Goal: Check status: Check status

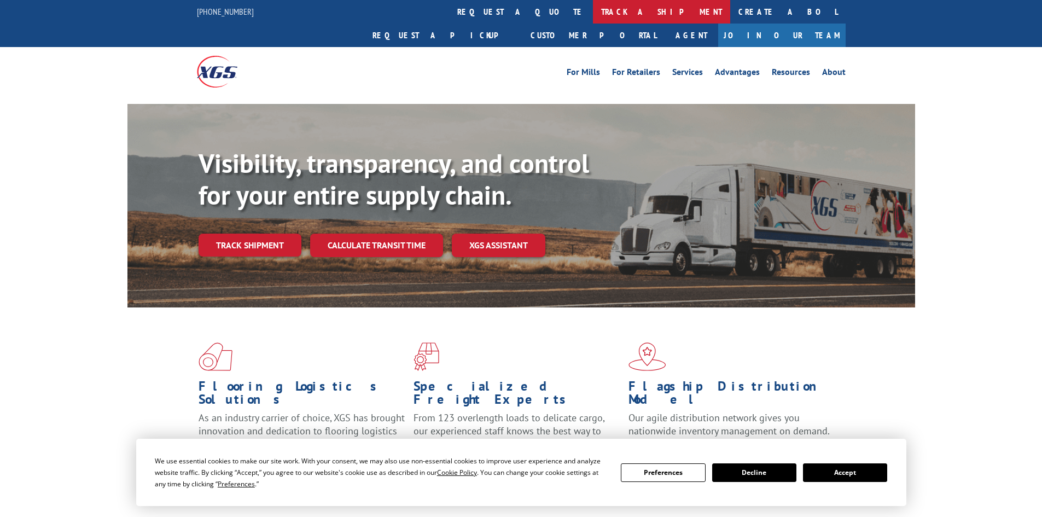
click at [593, 8] on link "track a shipment" at bounding box center [661, 12] width 137 height 24
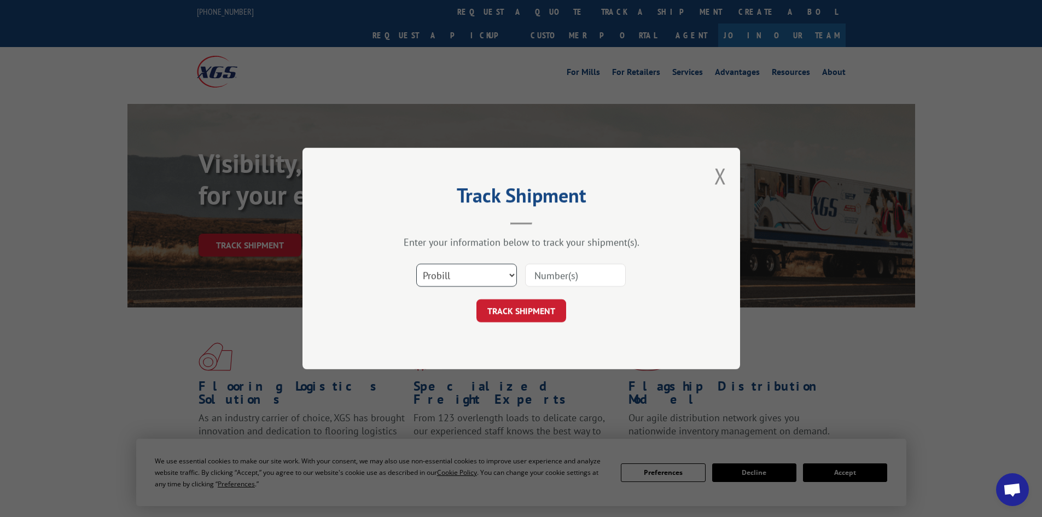
click at [463, 274] on select "Select category... Probill BOL PO" at bounding box center [466, 275] width 101 height 23
select select "bol"
click at [416, 264] on select "Select category... Probill BOL PO" at bounding box center [466, 275] width 101 height 23
click at [538, 281] on input at bounding box center [575, 275] width 101 height 23
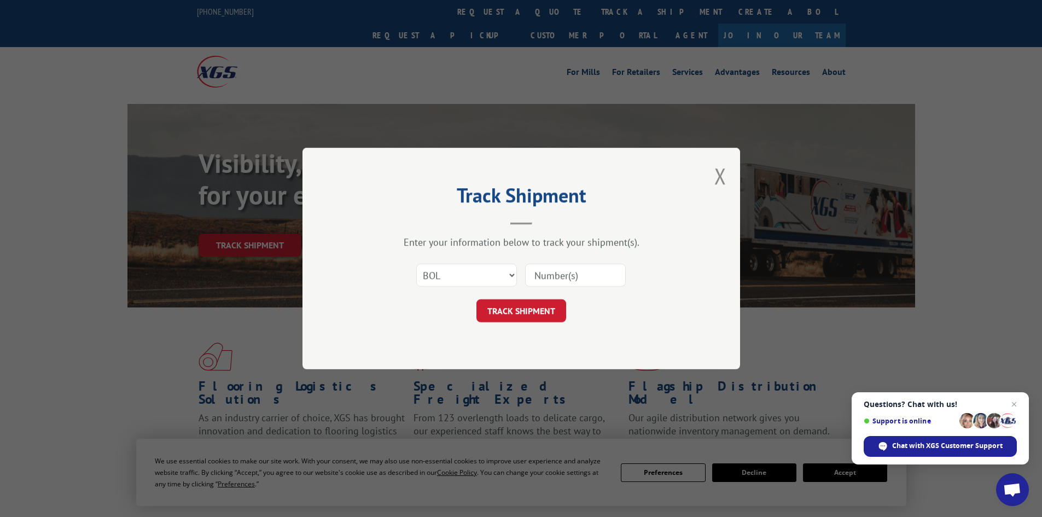
paste input "6006839"
type input "6006839"
click at [516, 307] on button "TRACK SHIPMENT" at bounding box center [521, 310] width 90 height 23
